Goal: Task Accomplishment & Management: Use online tool/utility

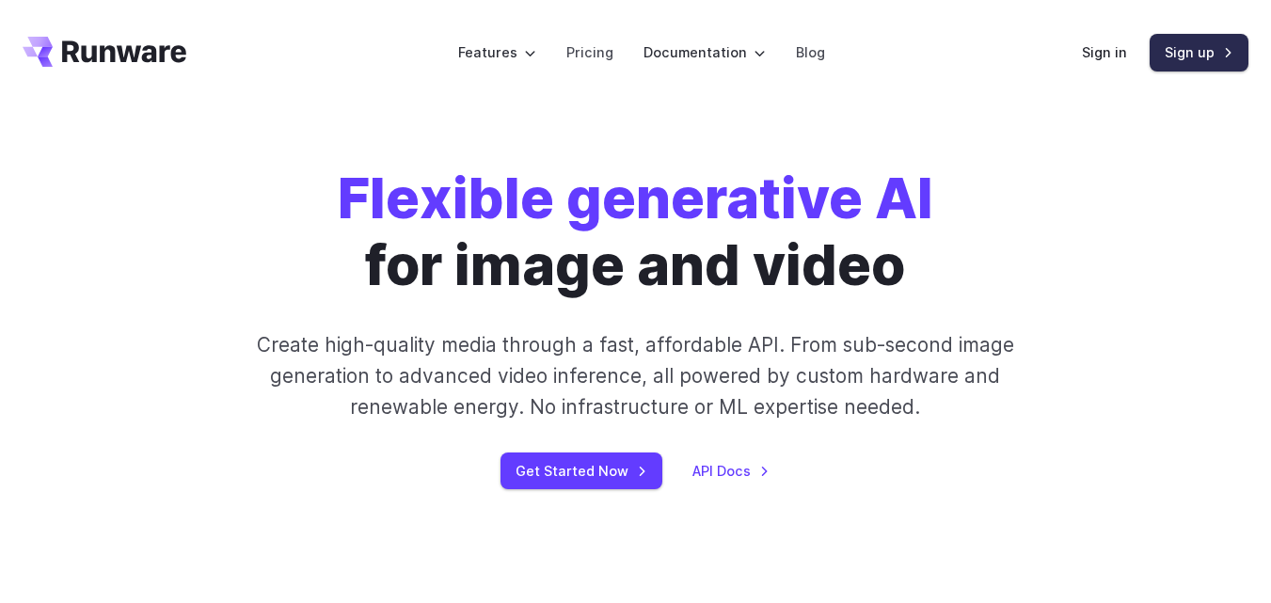
drag, startPoint x: 0, startPoint y: 0, endPoint x: 1177, endPoint y: 62, distance: 1178.8
click at [1177, 62] on link "Sign up" at bounding box center [1199, 52] width 99 height 37
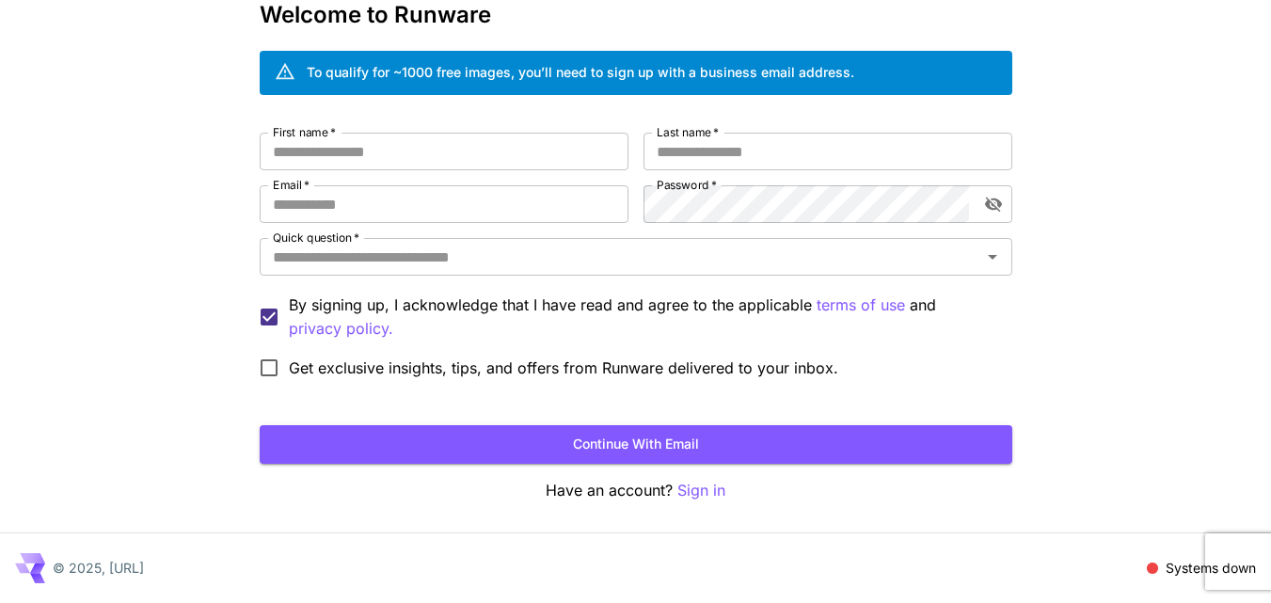
drag, startPoint x: 1284, startPoint y: 280, endPoint x: 1284, endPoint y: 322, distance: 41.4
click at [1270, 322] on html "Kick off with ~1000 free images! 🎈 Welcome to Runware To qualify for ~1000 free…" at bounding box center [635, 249] width 1271 height 709
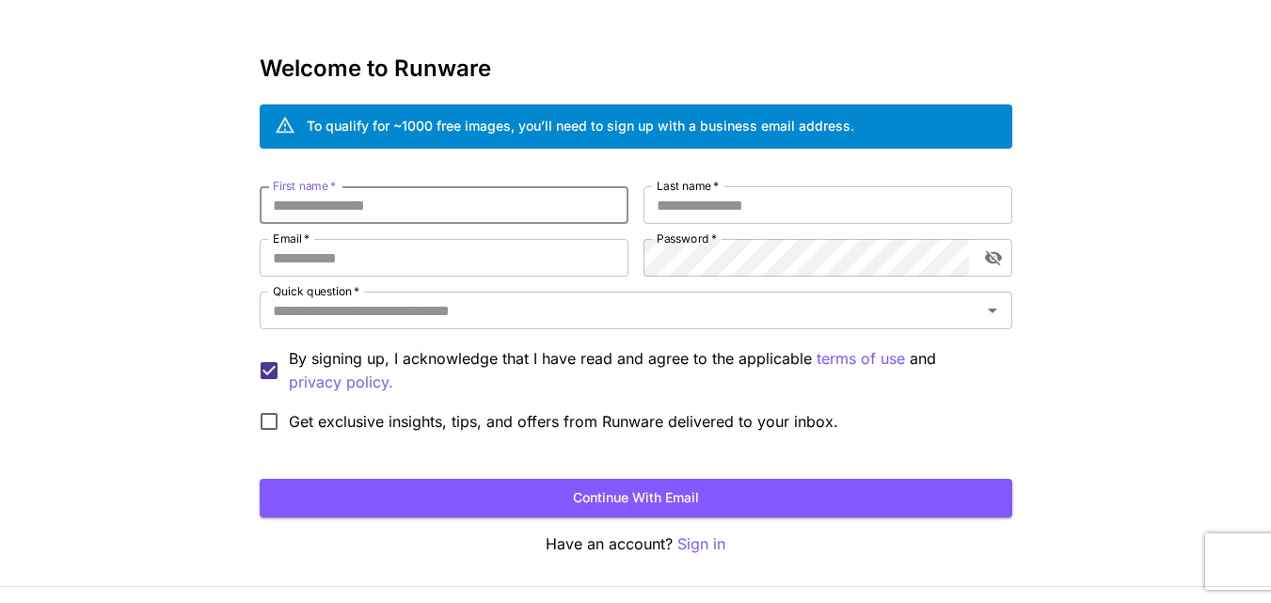
click at [432, 215] on input "First name   *" at bounding box center [444, 205] width 369 height 38
type input "******"
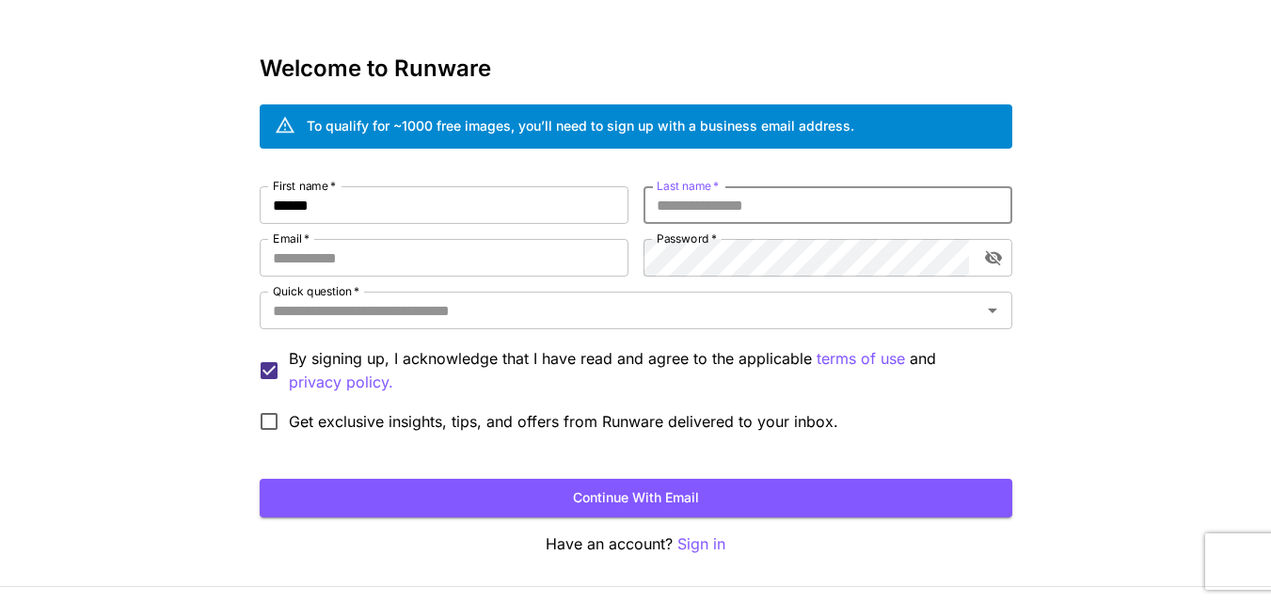
click at [767, 216] on input "Last name   *" at bounding box center [828, 205] width 369 height 38
type input "******"
click at [401, 240] on input "Email   *" at bounding box center [444, 258] width 369 height 38
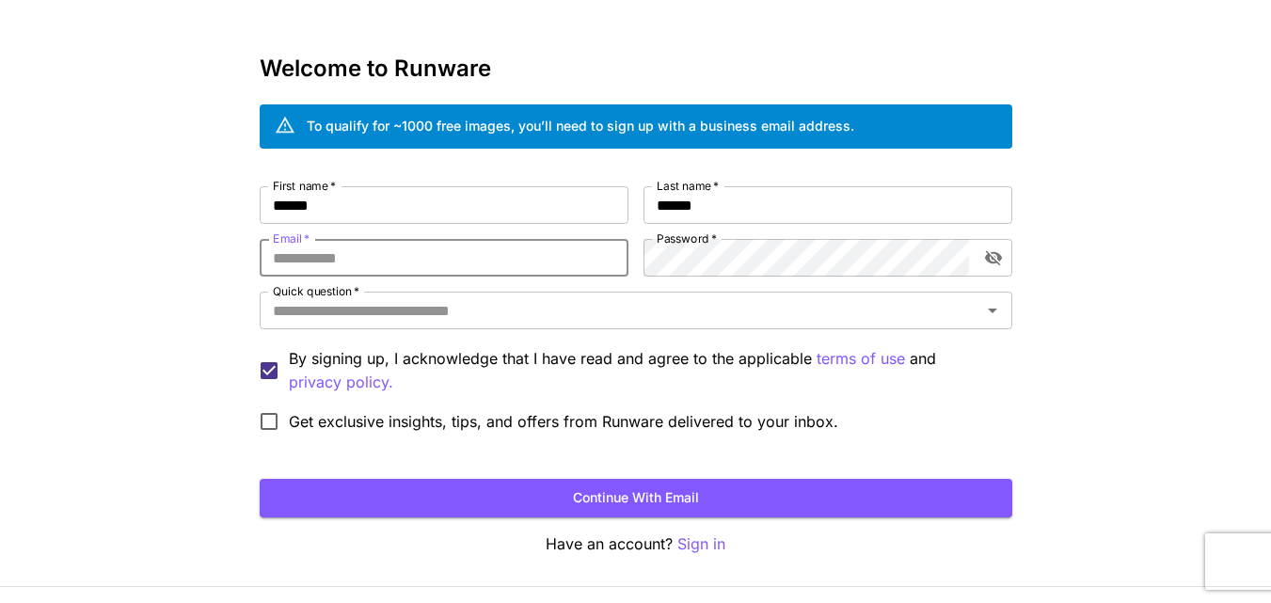
type input "**********"
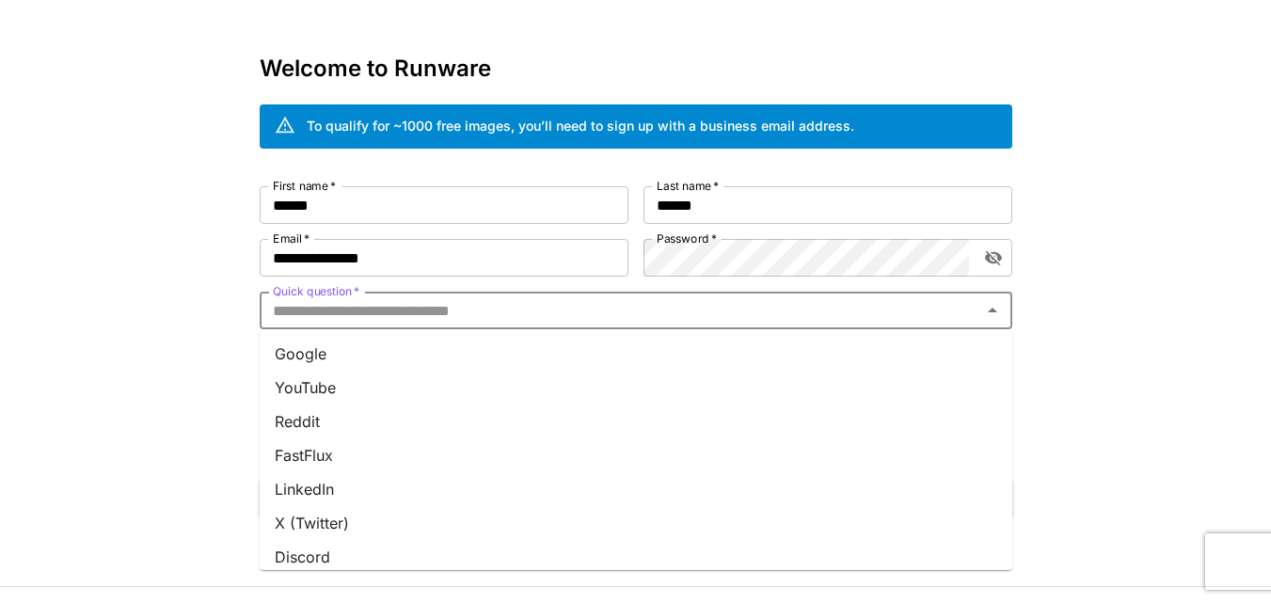
click at [684, 304] on input "Quick question   *" at bounding box center [620, 310] width 710 height 26
click at [439, 349] on li "Google" at bounding box center [636, 354] width 753 height 34
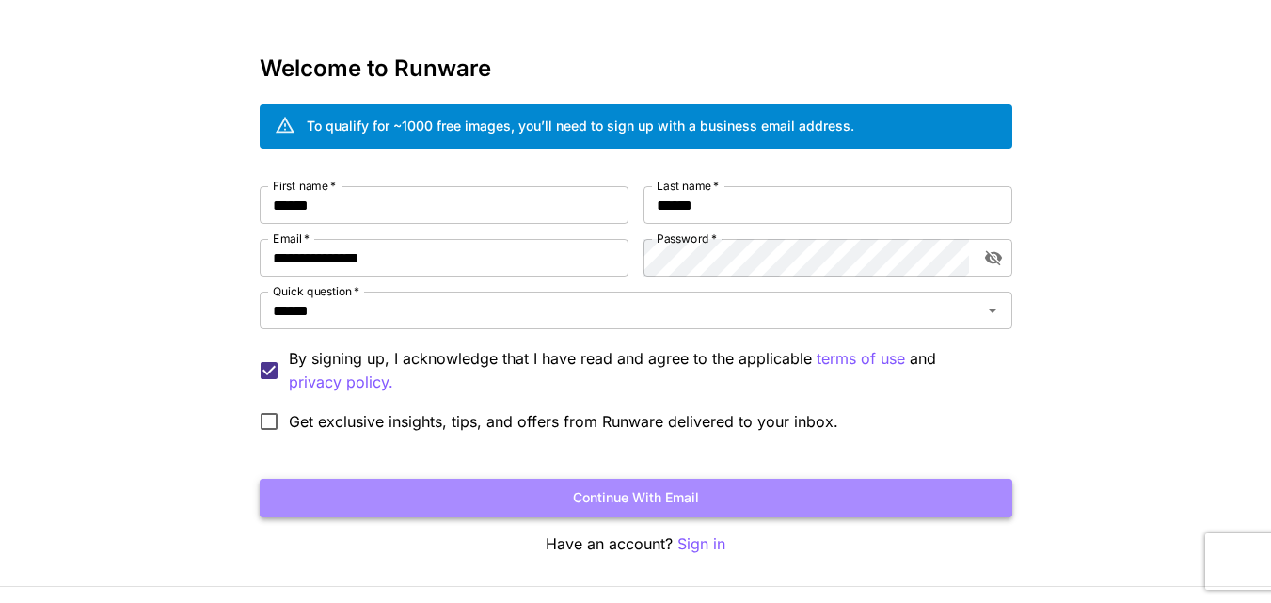
click at [354, 504] on button "Continue with email" at bounding box center [636, 498] width 753 height 39
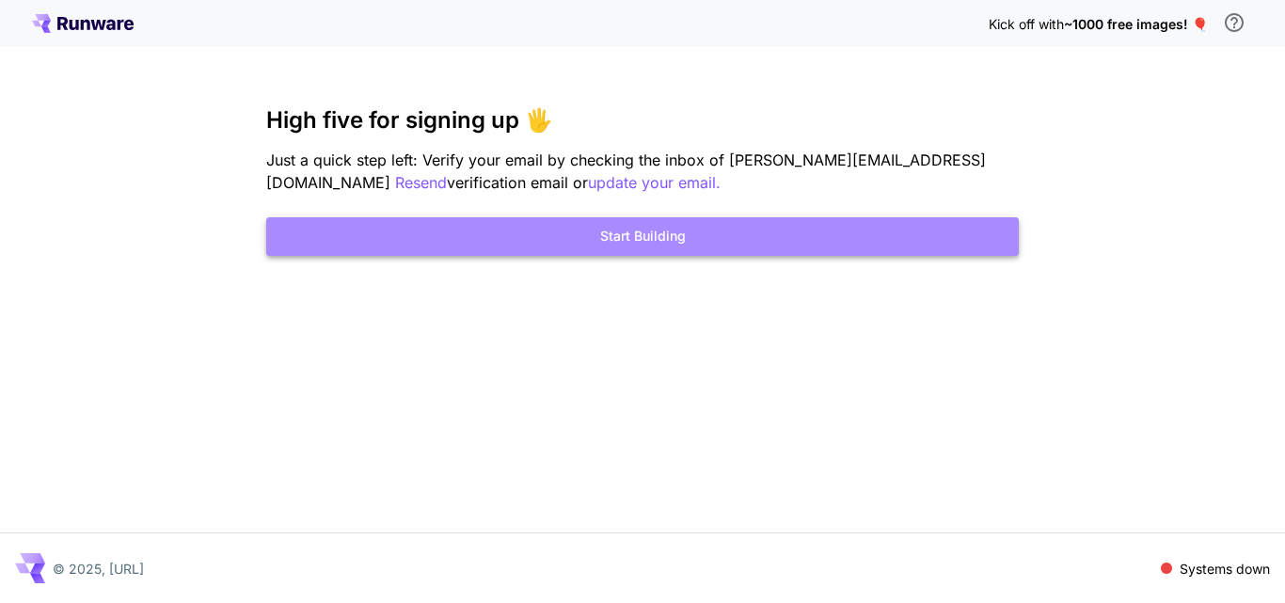
click at [698, 244] on button "Start Building" at bounding box center [642, 236] width 753 height 39
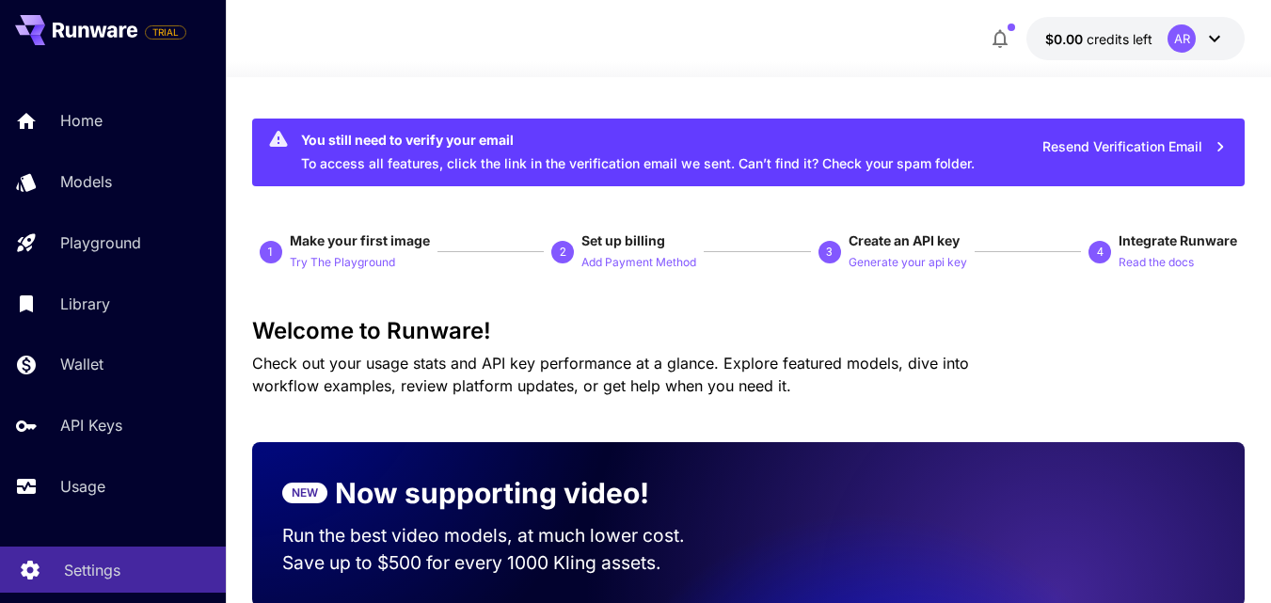
click at [73, 565] on p "Settings" at bounding box center [92, 570] width 56 height 23
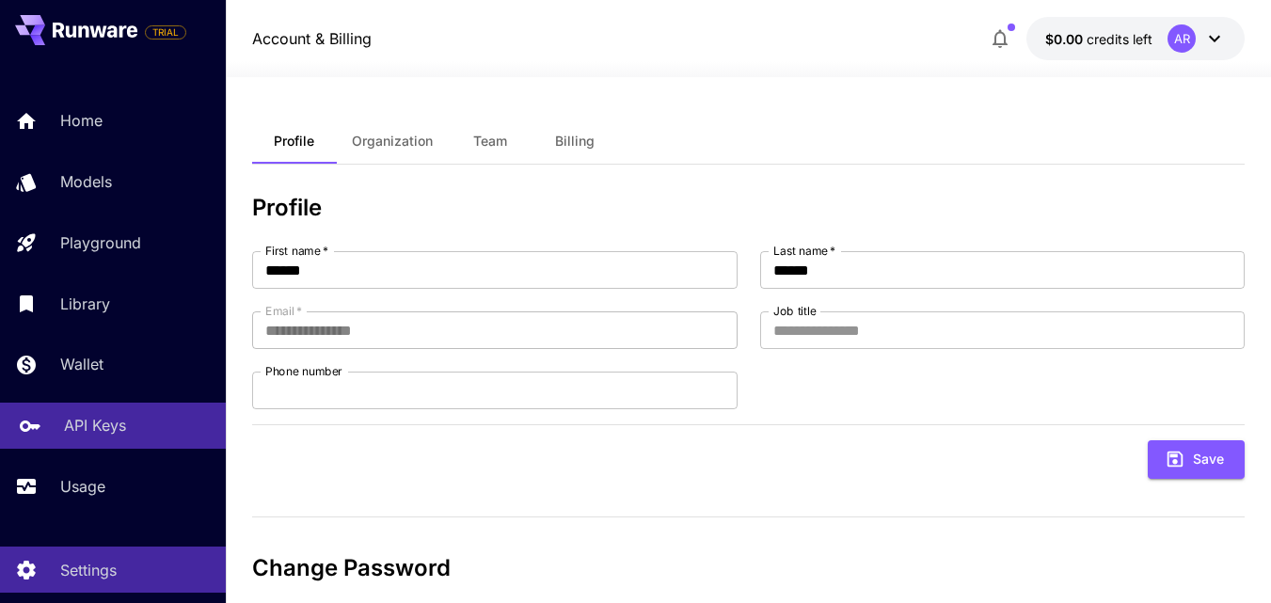
click at [101, 435] on p "API Keys" at bounding box center [95, 425] width 62 height 23
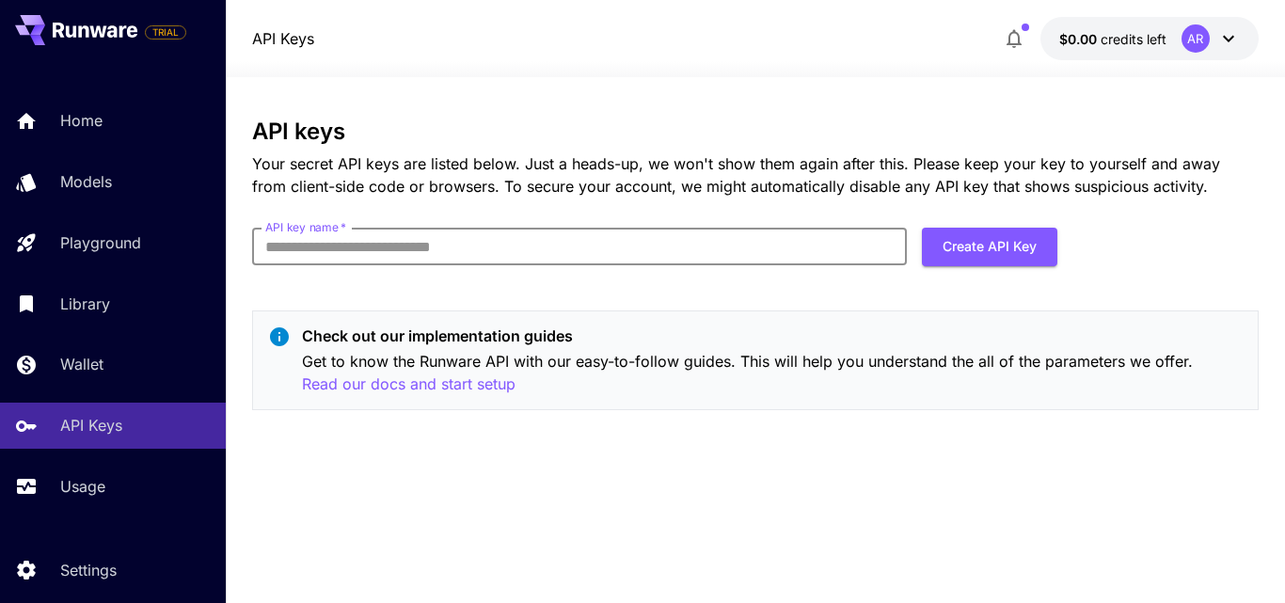
click at [412, 248] on input "API key name   *" at bounding box center [579, 247] width 655 height 38
type input "******"
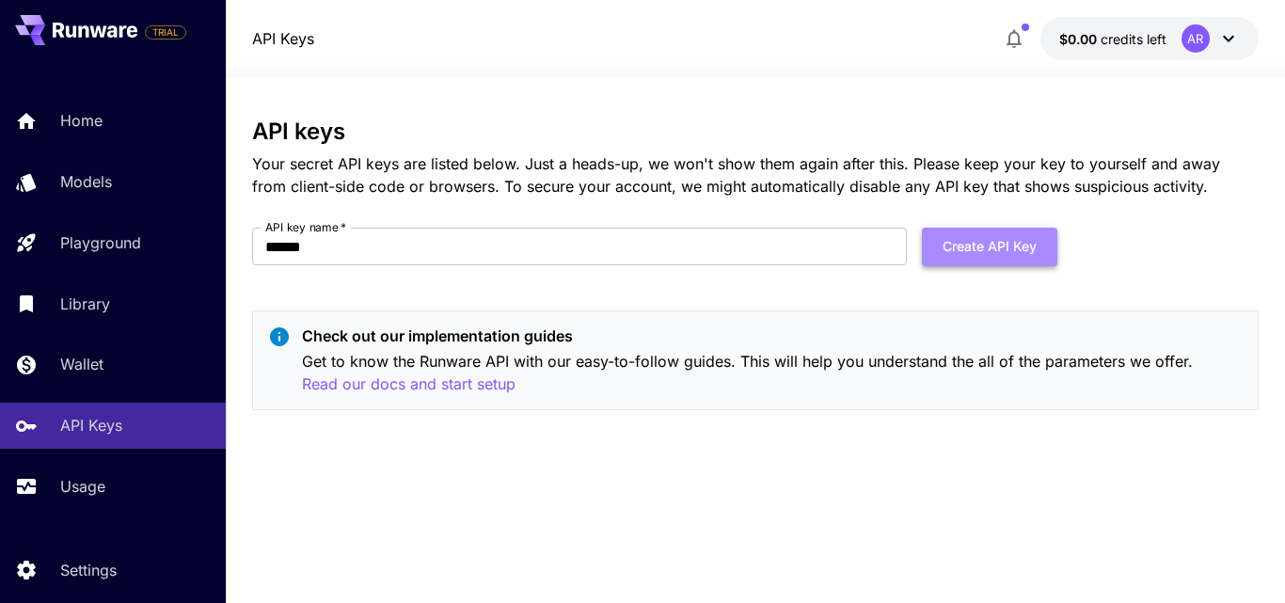
click at [944, 238] on button "Create API Key" at bounding box center [990, 247] width 136 height 39
click at [992, 244] on button "Create API Key" at bounding box center [990, 247] width 136 height 39
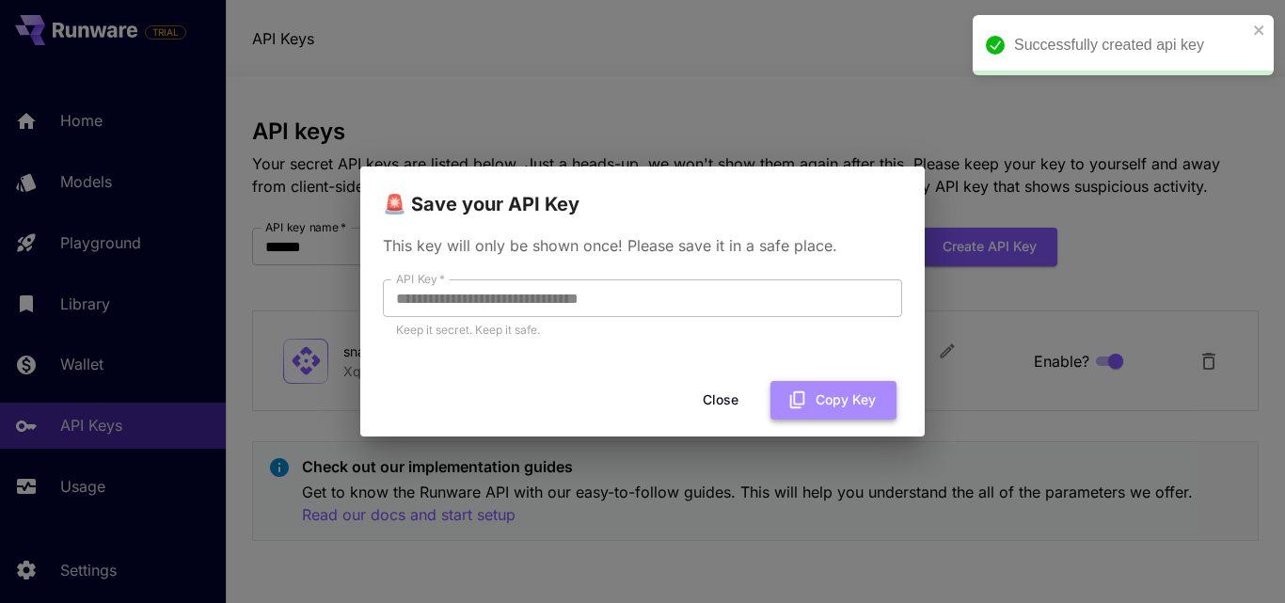
click at [821, 409] on button "Copy Key" at bounding box center [834, 400] width 126 height 39
